Goal: Information Seeking & Learning: Understand process/instructions

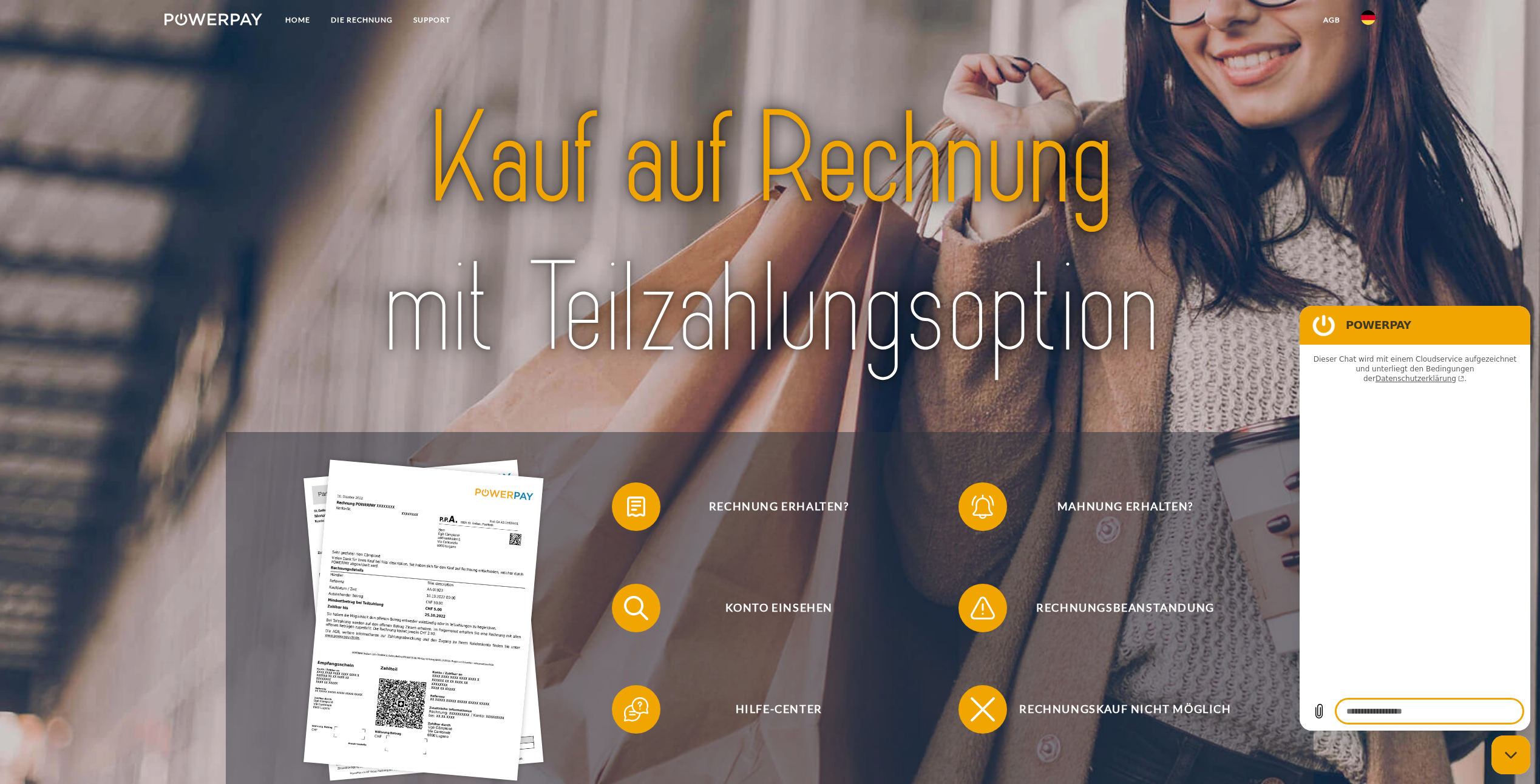
type textarea "*"
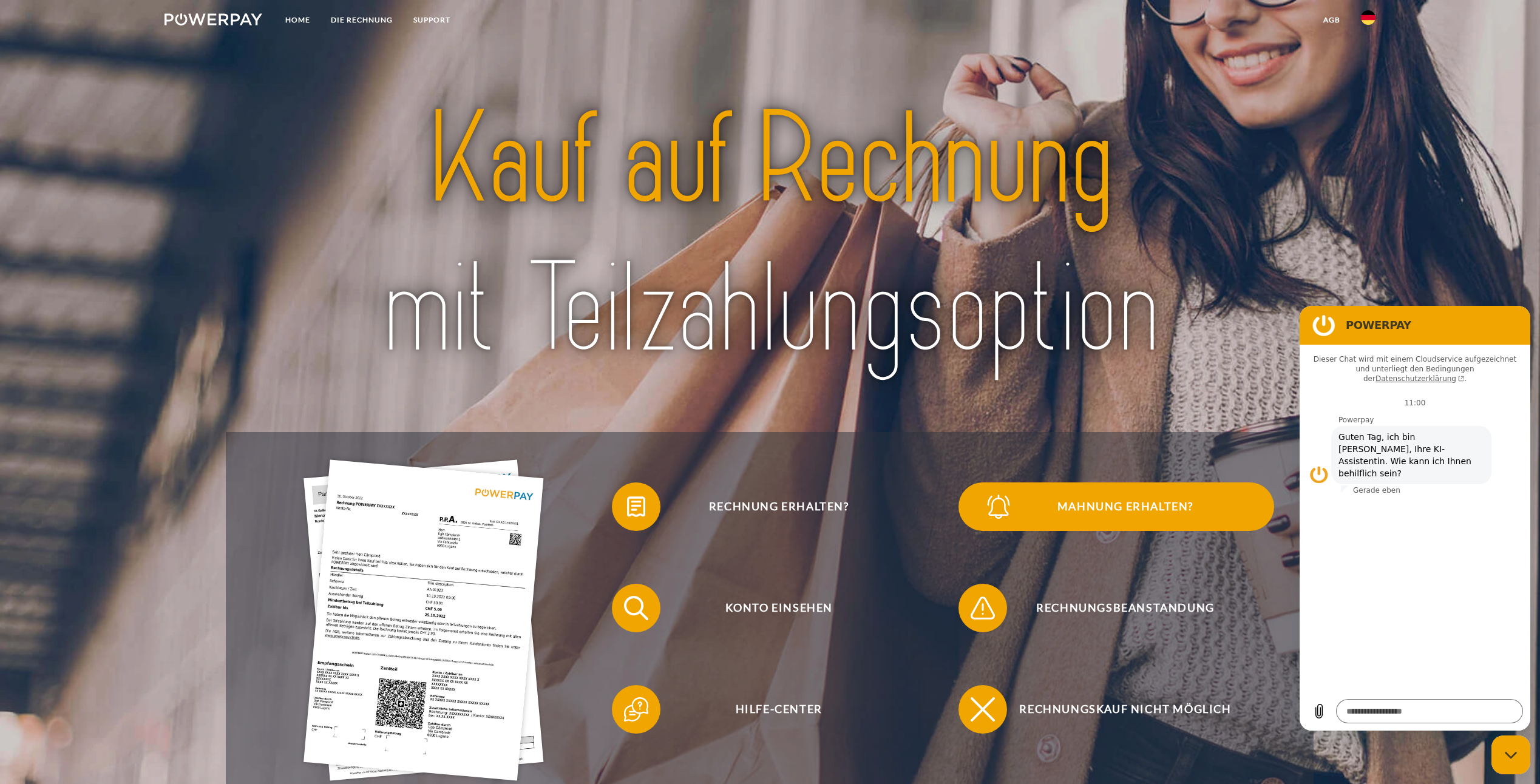
click at [1138, 505] on span "Mahnung erhalten?" at bounding box center [1125, 507] width 298 height 48
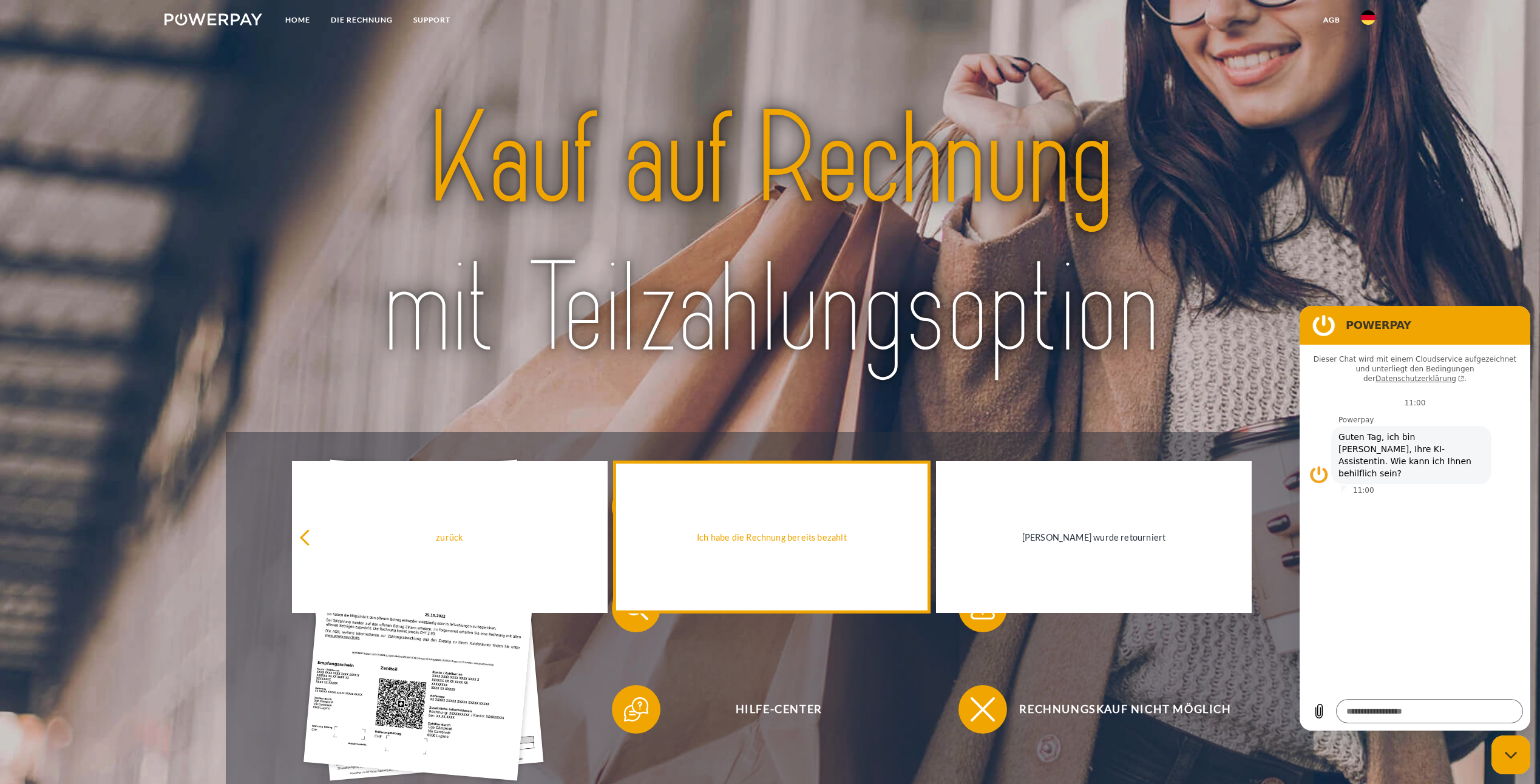
click at [768, 546] on link "Ich habe die Rechnung bereits bezahlt" at bounding box center [771, 537] width 316 height 152
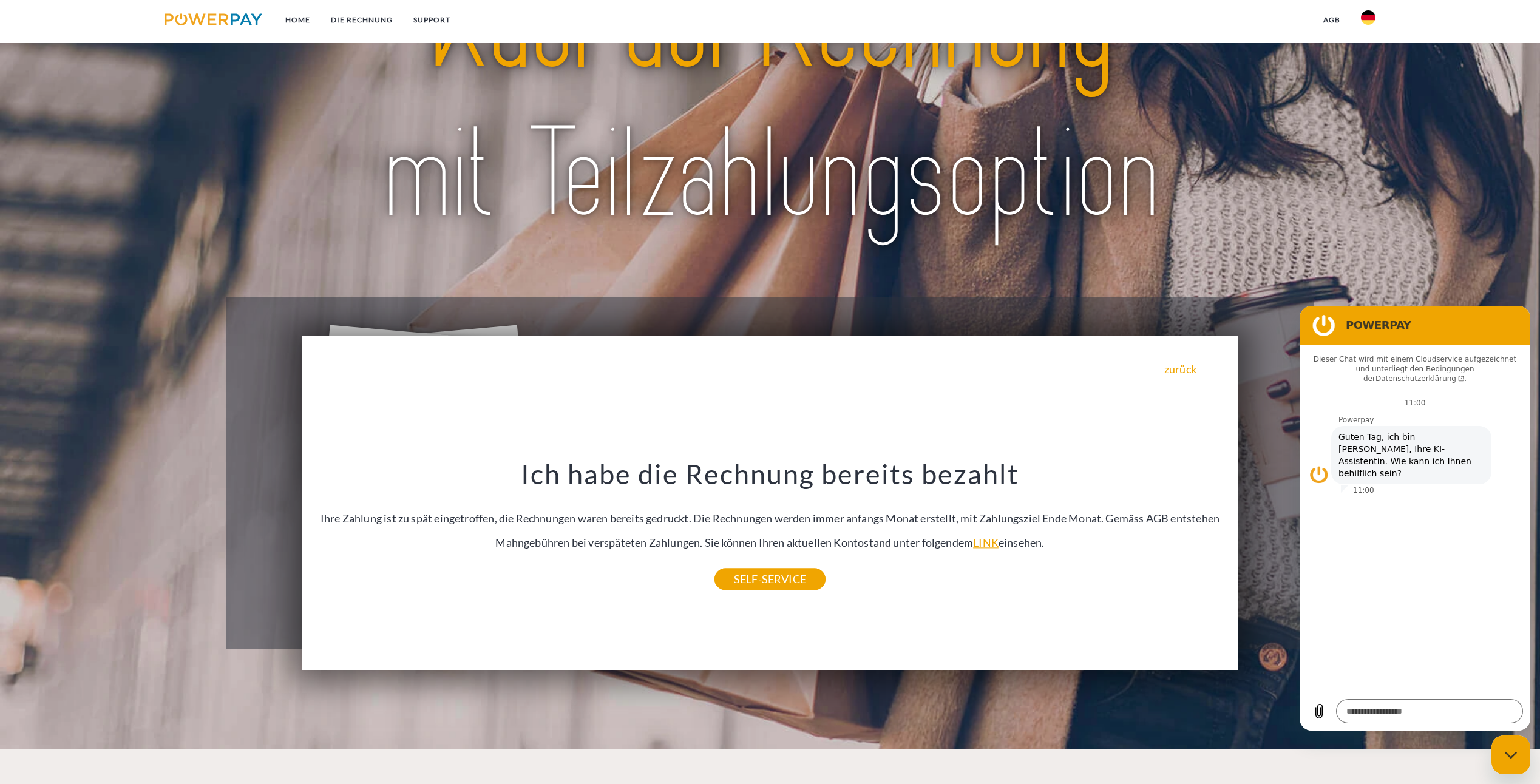
scroll to position [182, 0]
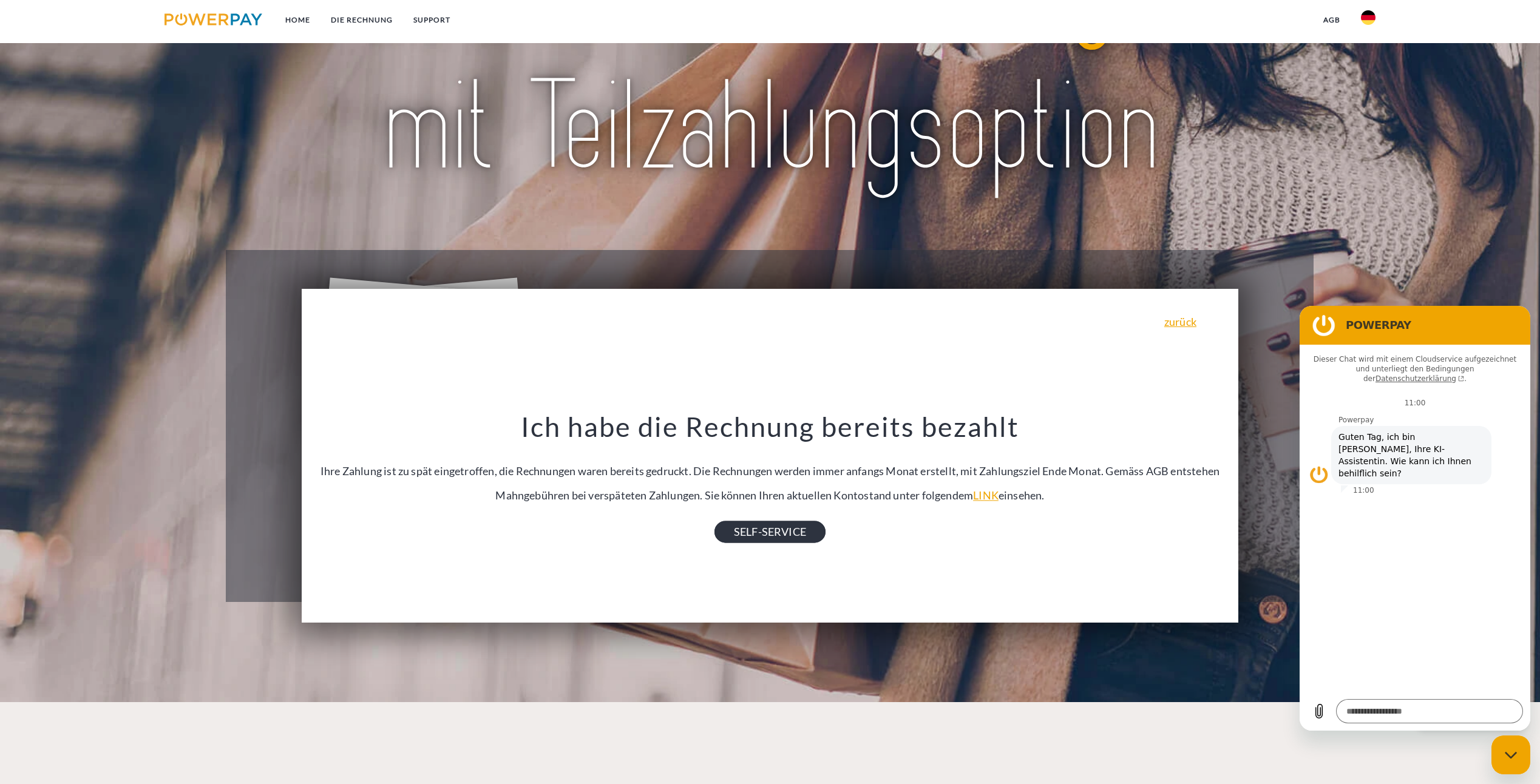
click at [785, 524] on link "SELF-SERVICE" at bounding box center [769, 531] width 111 height 22
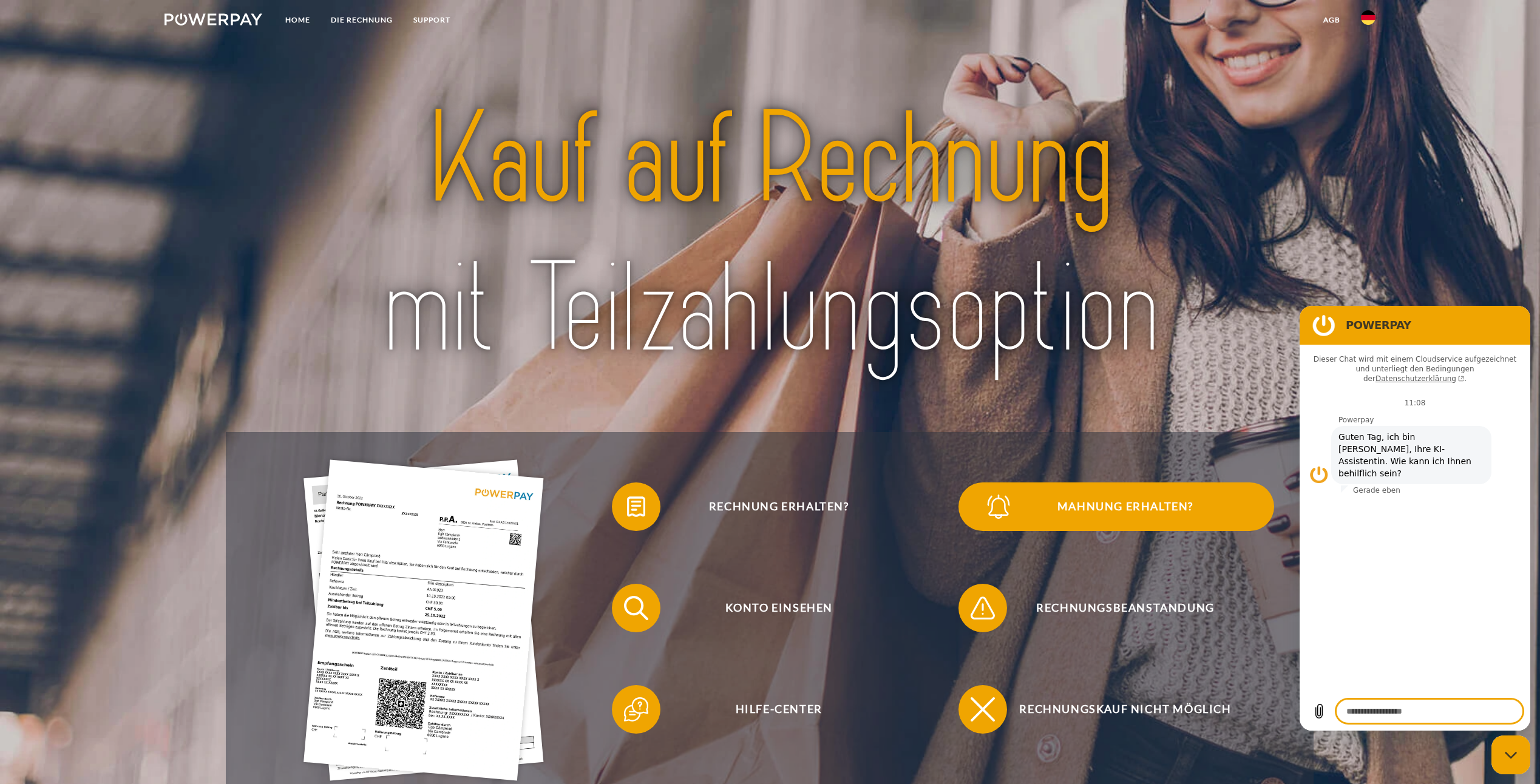
click at [1101, 505] on span "Mahnung erhalten?" at bounding box center [1125, 507] width 298 height 48
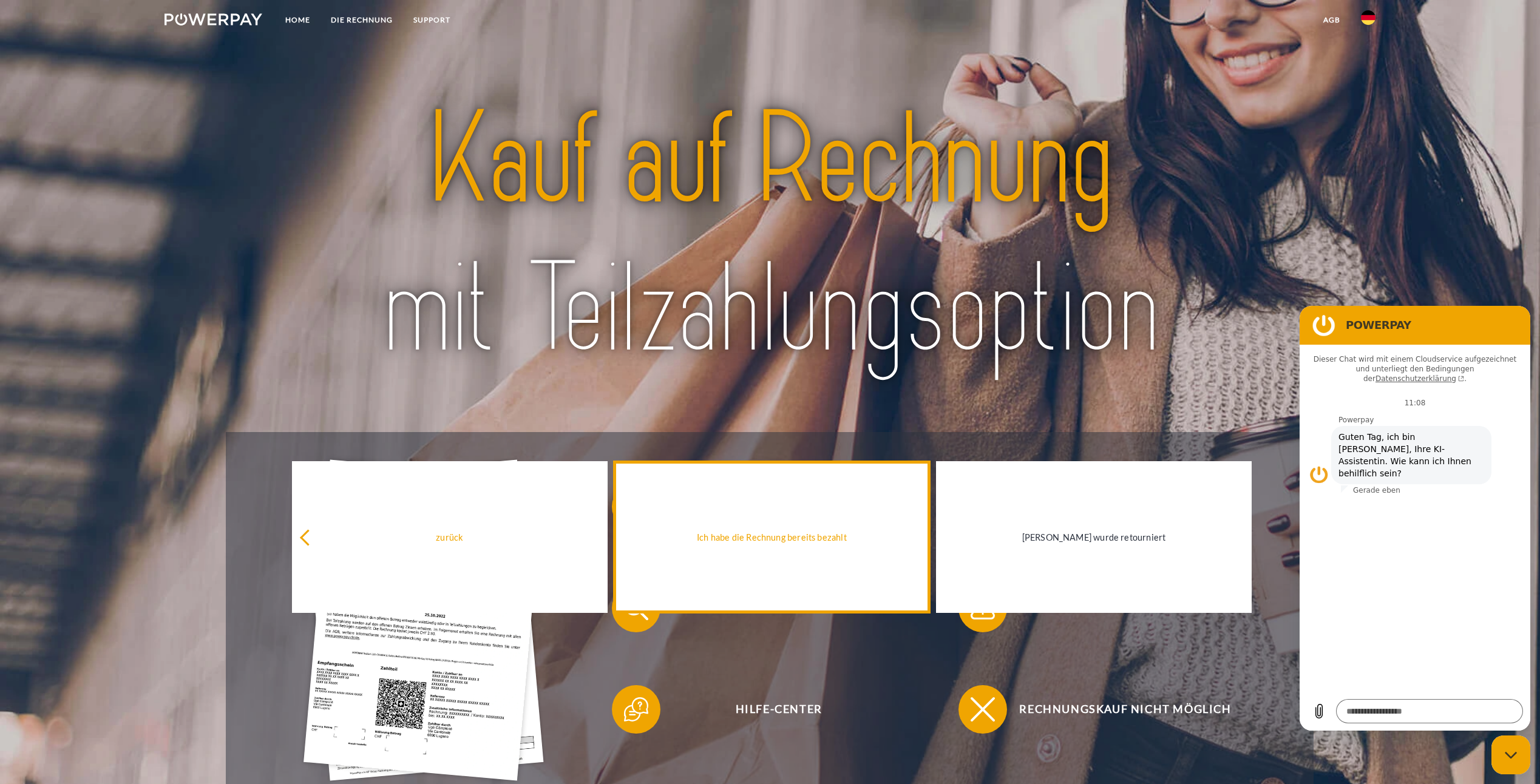
click at [771, 541] on div "Ich habe die Rechnung bereits bezahlt" at bounding box center [771, 537] width 302 height 16
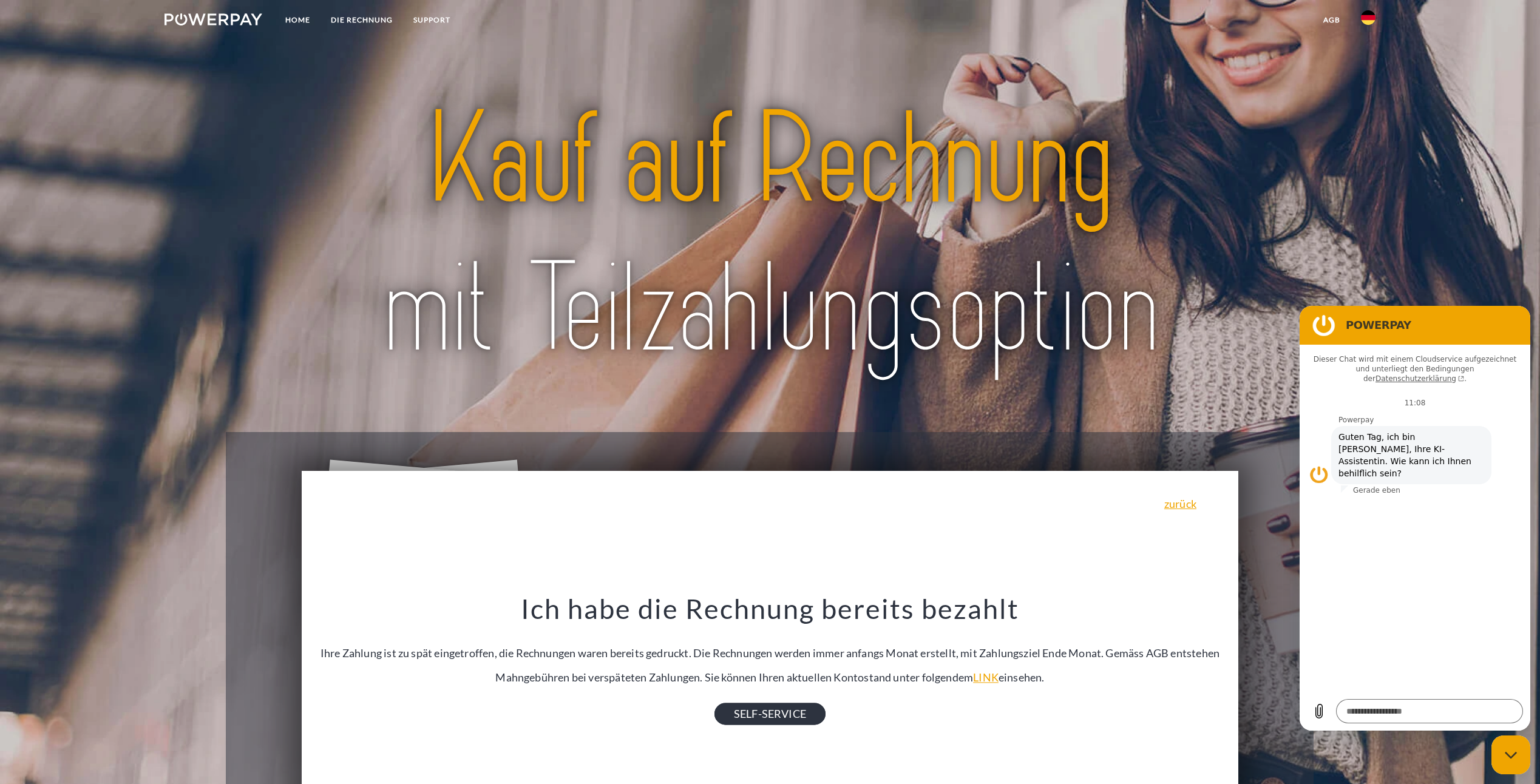
click at [786, 711] on link "SELF-SERVICE" at bounding box center [769, 713] width 111 height 22
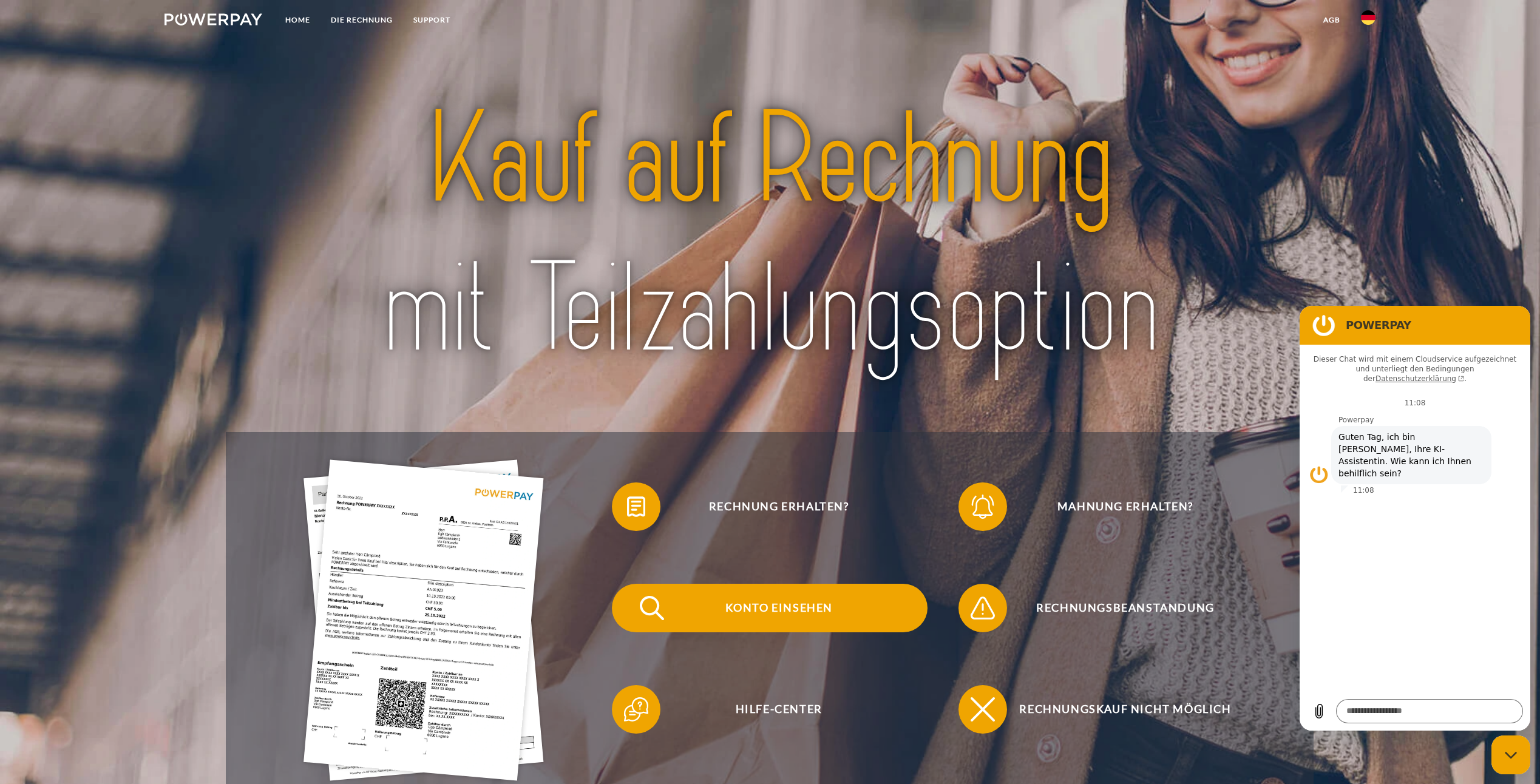
click at [796, 612] on span "Konto einsehen" at bounding box center [779, 608] width 298 height 48
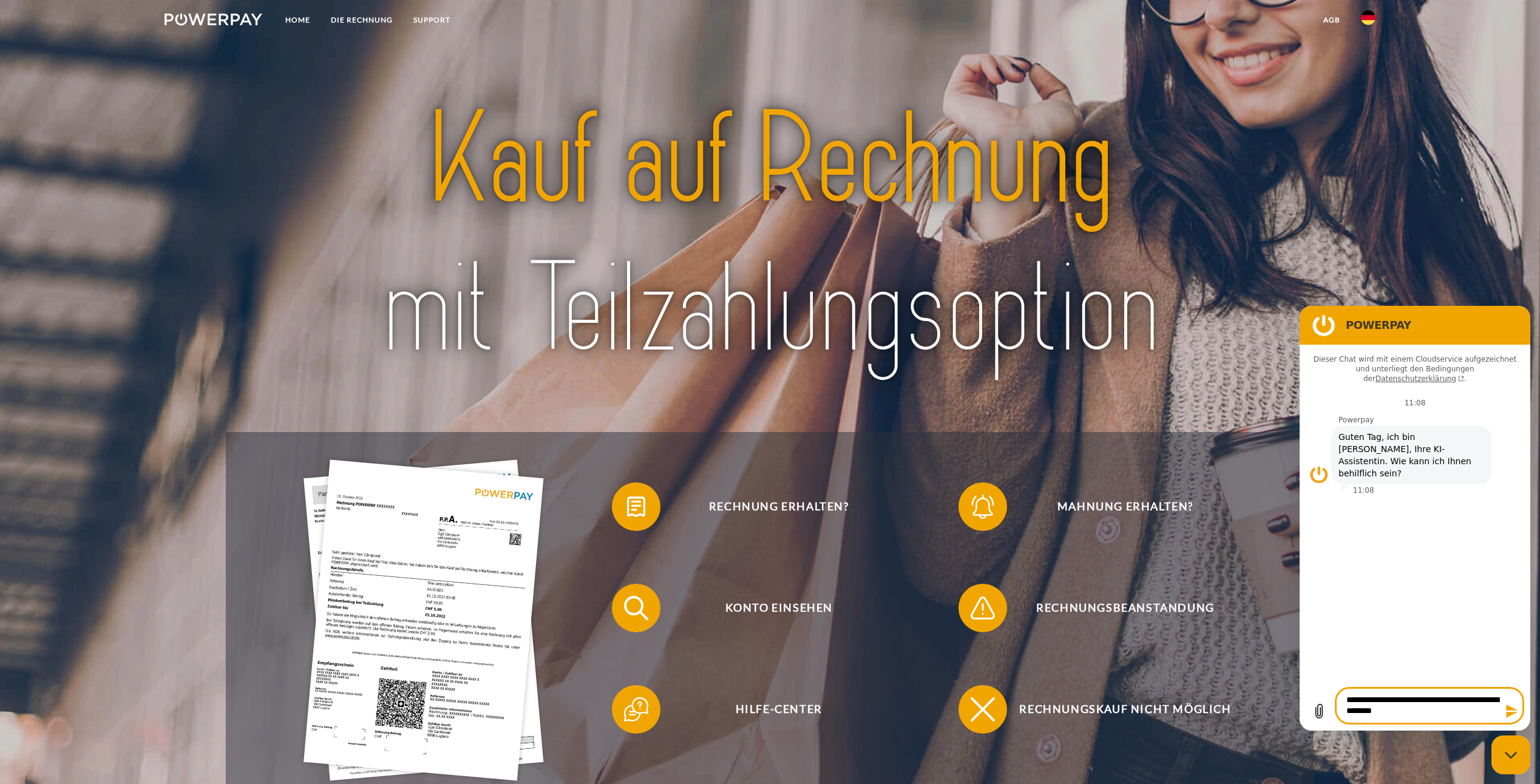
type textarea "**********"
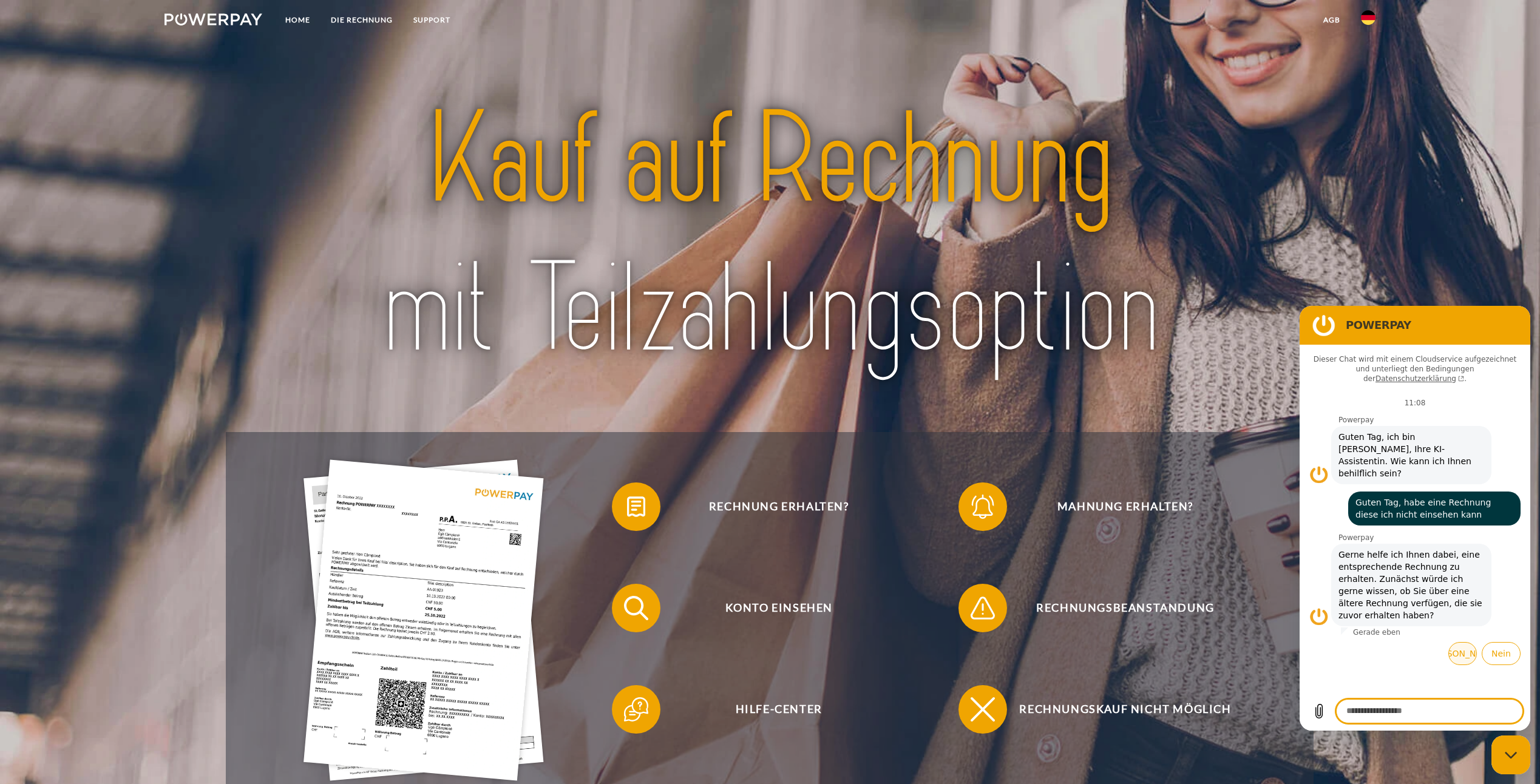
click at [1465, 642] on button "Ja" at bounding box center [1463, 654] width 28 height 23
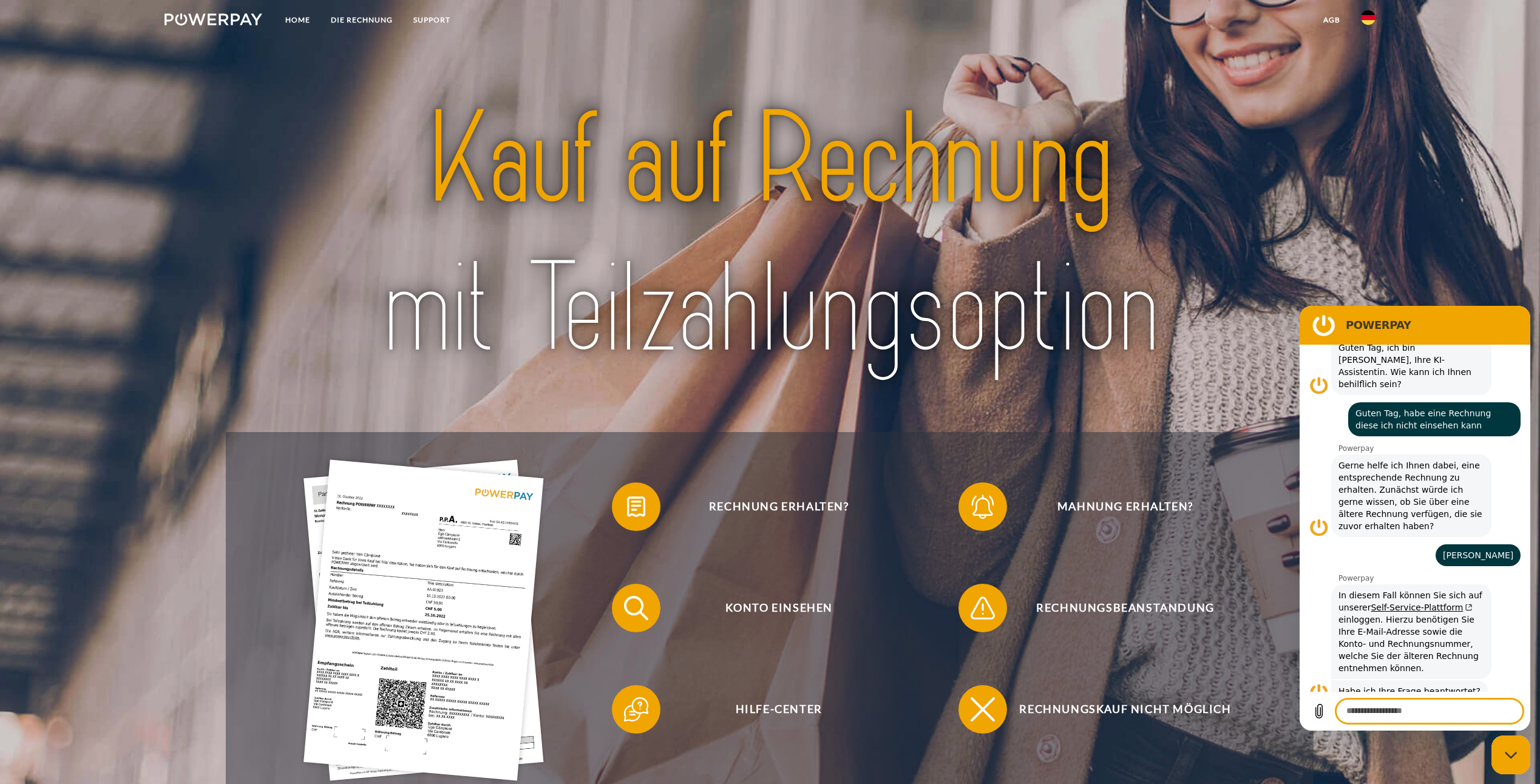
scroll to position [120, 0]
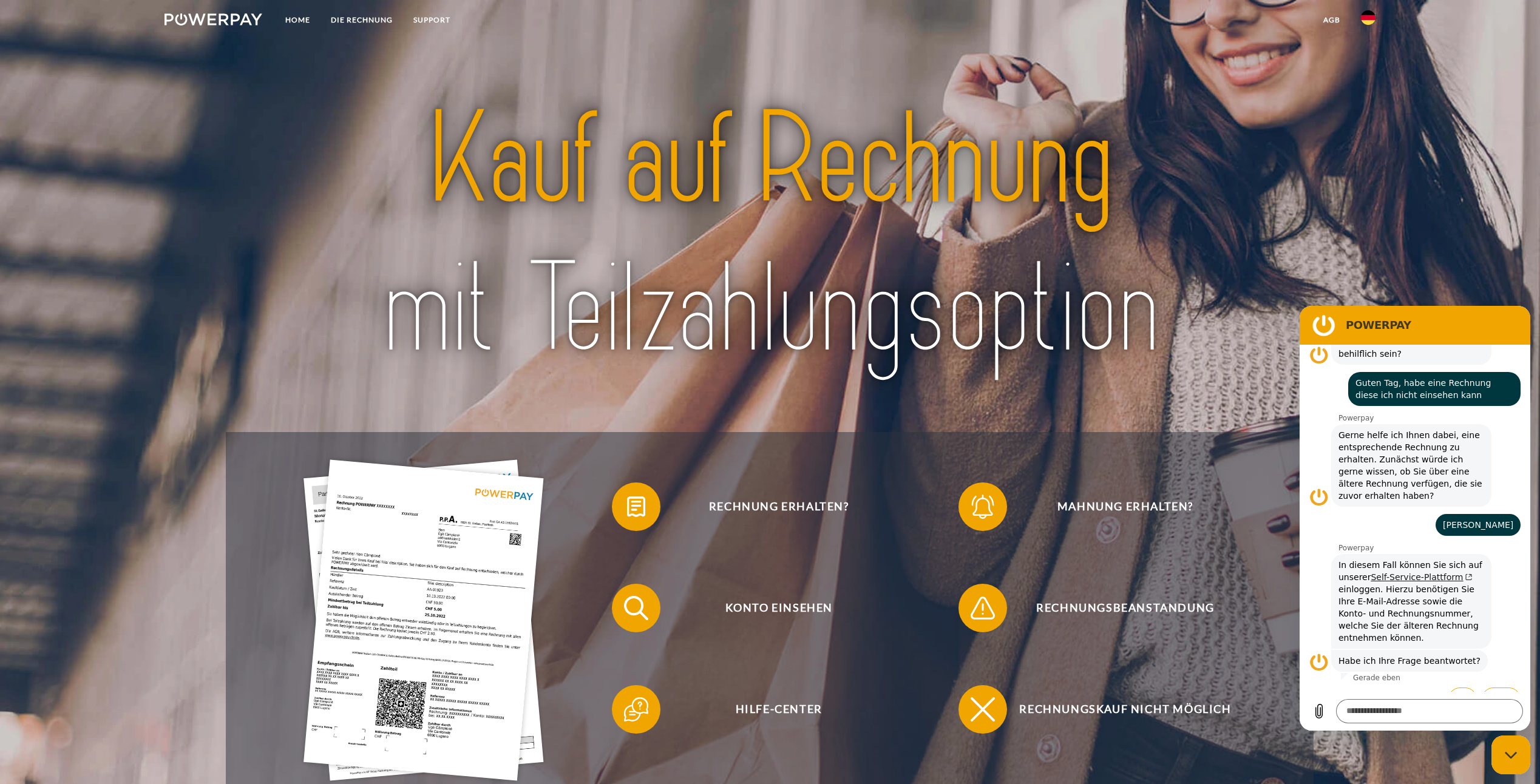
click at [1412, 572] on link "Self-Service-Plattform" at bounding box center [1421, 577] width 101 height 9
